Goal: Browse casually

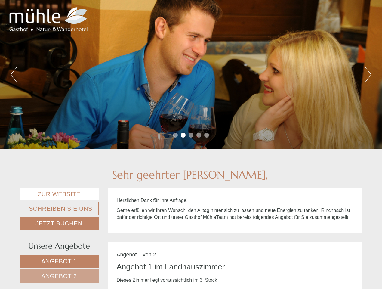
click at [191, 144] on div "Previous Next 1 2 3 4 5" at bounding box center [191, 74] width 382 height 149
click at [14, 75] on button "Previous" at bounding box center [14, 74] width 6 height 15
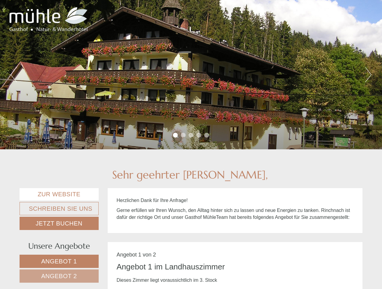
click at [191, 75] on div "Previous Next 1 2 3 4 5" at bounding box center [191, 74] width 382 height 149
click at [368, 75] on button "Next" at bounding box center [368, 74] width 6 height 15
click at [175, 135] on li "1" at bounding box center [175, 135] width 5 height 5
click at [183, 135] on li "2" at bounding box center [183, 135] width 5 height 5
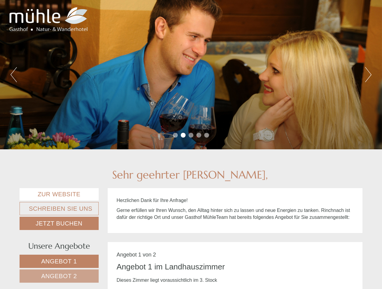
click at [191, 135] on li "3" at bounding box center [191, 135] width 5 height 5
click at [199, 135] on li "4" at bounding box center [198, 135] width 5 height 5
click at [207, 135] on li "5" at bounding box center [206, 135] width 5 height 5
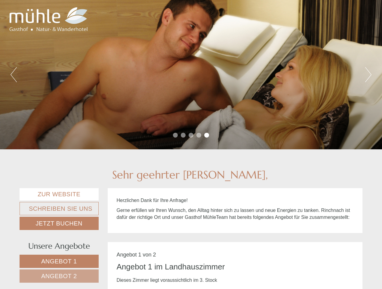
click at [59, 261] on span "Angebot 1" at bounding box center [59, 261] width 36 height 7
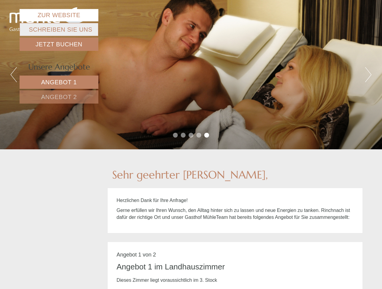
scroll to position [242, 0]
